Goal: Task Accomplishment & Management: Complete application form

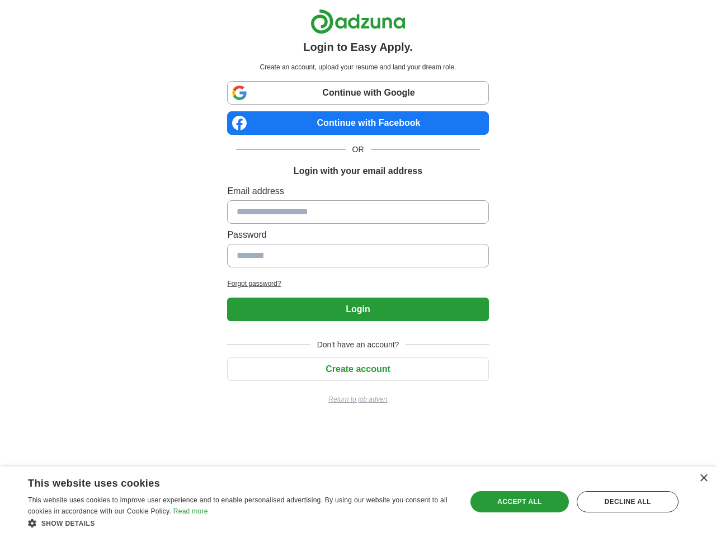
click at [358, 211] on input at bounding box center [357, 211] width 261 height 23
click at [357, 309] on button "Login" at bounding box center [357, 309] width 261 height 23
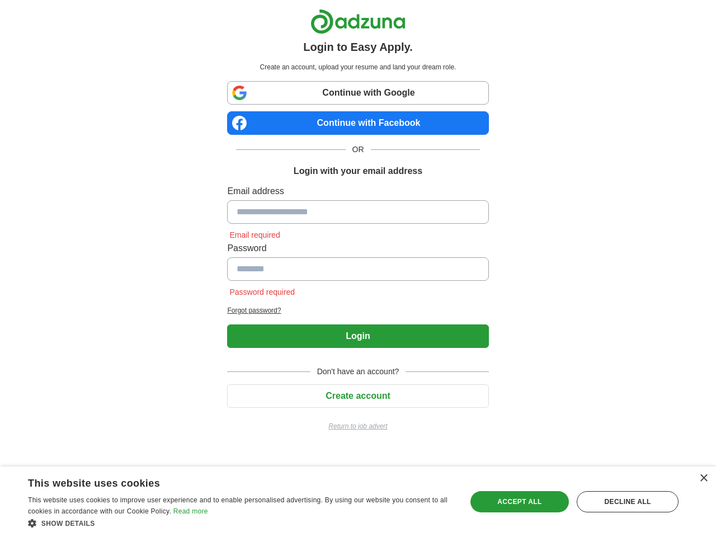
click at [357, 369] on span "Don't have an account?" at bounding box center [358, 372] width 96 height 12
click at [703, 478] on div "×" at bounding box center [703, 478] width 8 height 8
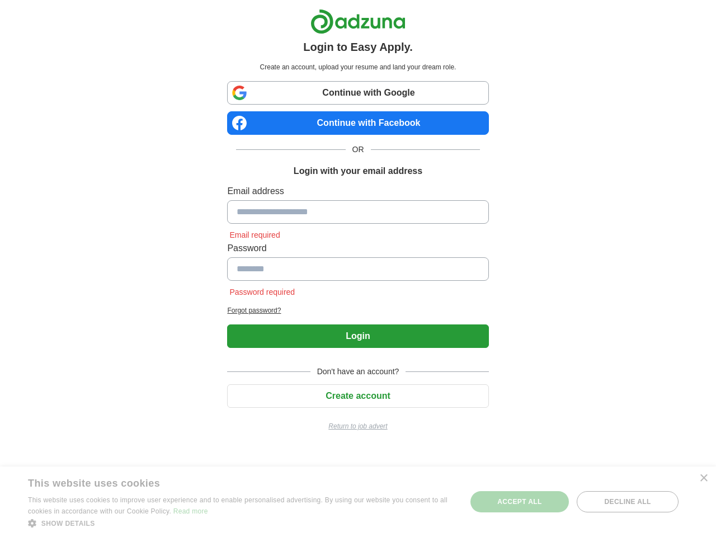
click at [241, 523] on div "Show details Hide details" at bounding box center [241, 522] width 426 height 11
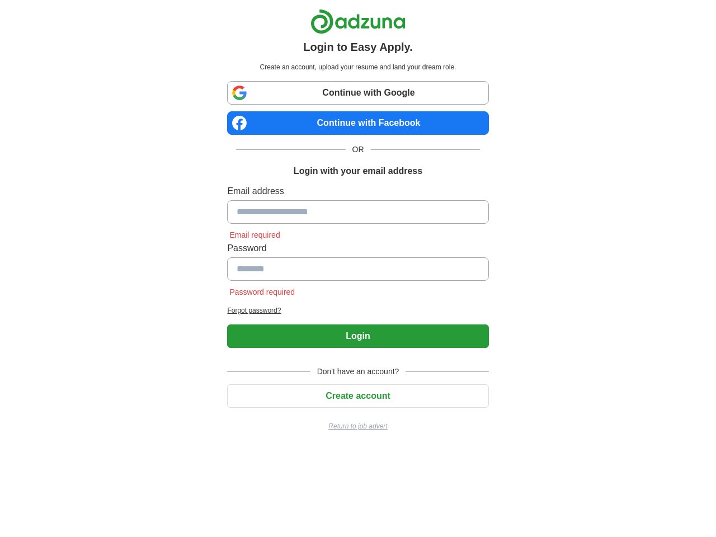
click at [520, 449] on html "Login to Easy Apply. Create an account, upload your resume and land your dream …" at bounding box center [358, 224] width 716 height 449
click at [628, 449] on html "Login to Easy Apply. Create an account, upload your resume and land your dream …" at bounding box center [358, 224] width 716 height 449
click at [35, 449] on html "Login to Easy Apply. Create an account, upload your resume and land your dream …" at bounding box center [358, 224] width 716 height 449
click at [151, 449] on html "Login to Easy Apply. Create an account, upload your resume and land your dream …" at bounding box center [358, 224] width 716 height 449
click at [241, 449] on html "Login to Easy Apply. Create an account, upload your resume and land your dream …" at bounding box center [358, 224] width 716 height 449
